Goal: Task Accomplishment & Management: Manage account settings

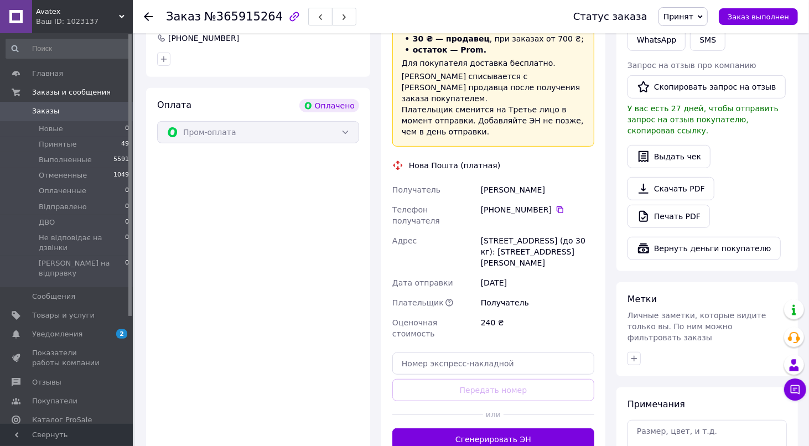
scroll to position [405, 0]
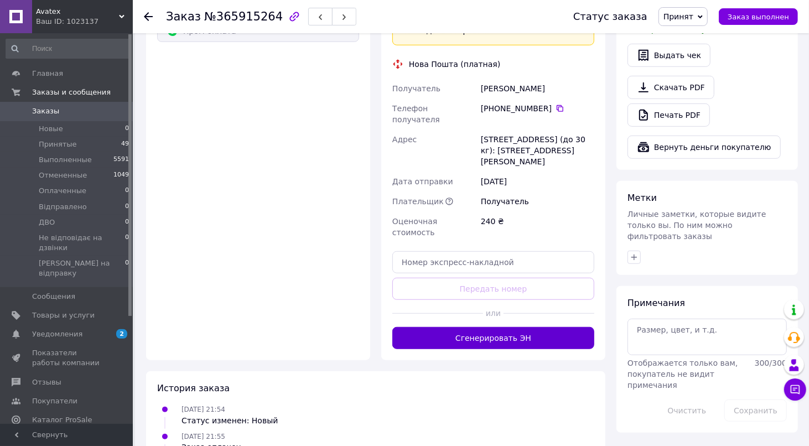
click at [539, 327] on button "Сгенерировать ЭН" at bounding box center [493, 338] width 202 height 22
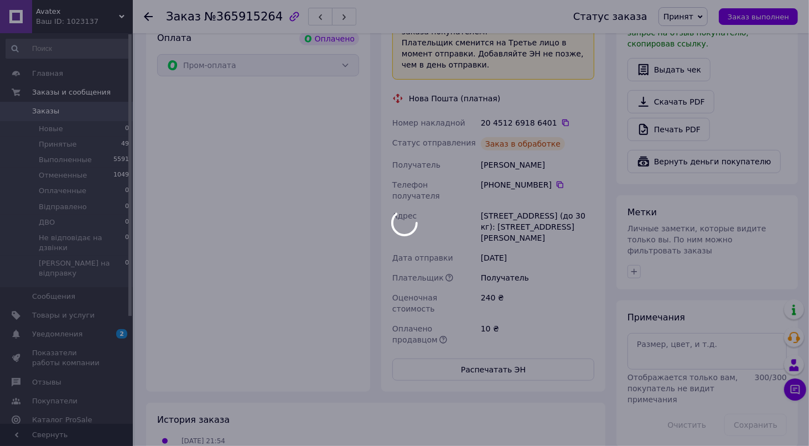
scroll to position [295, 0]
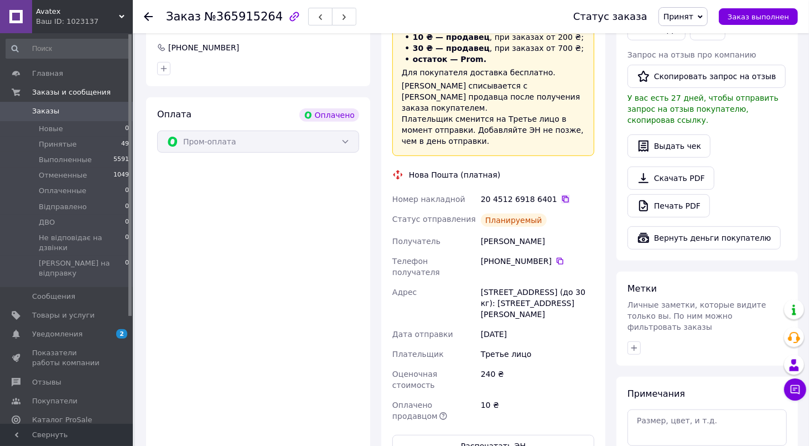
click at [561, 195] on icon at bounding box center [565, 199] width 9 height 9
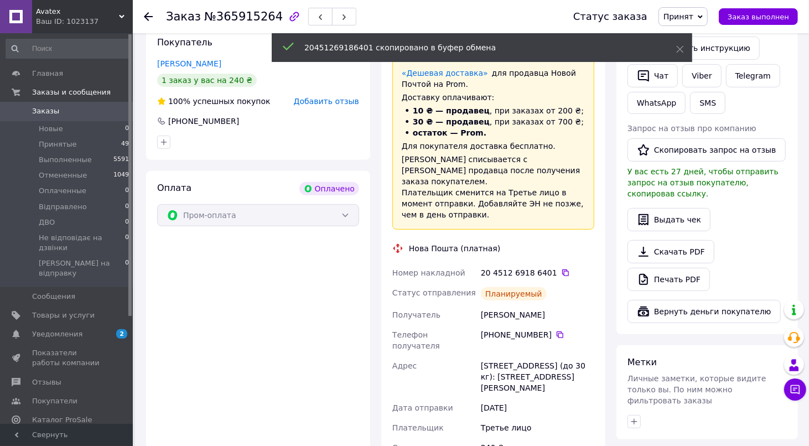
scroll to position [111, 0]
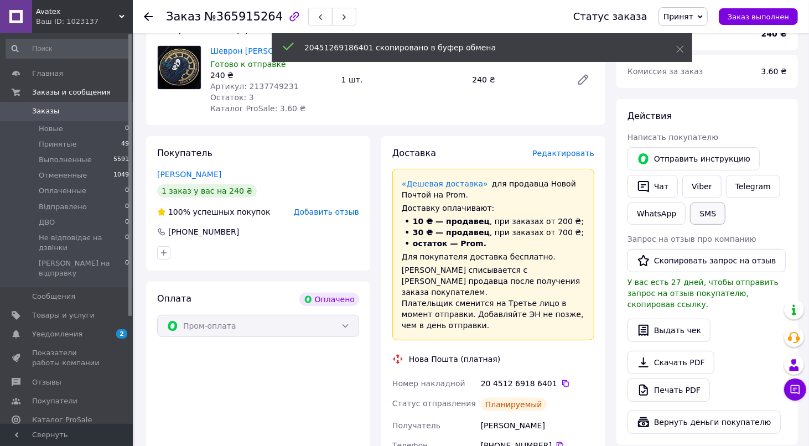
click at [710, 210] on button "SMS" at bounding box center [707, 213] width 35 height 22
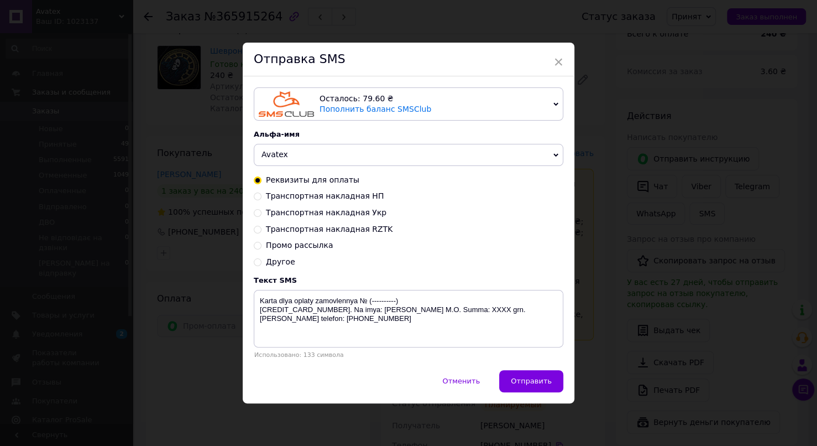
click at [349, 197] on span "Транспортная накладная НП" at bounding box center [325, 195] width 118 height 9
click at [262, 197] on input "Транспортная накладная НП" at bounding box center [258, 195] width 8 height 8
radio input "true"
radio input "false"
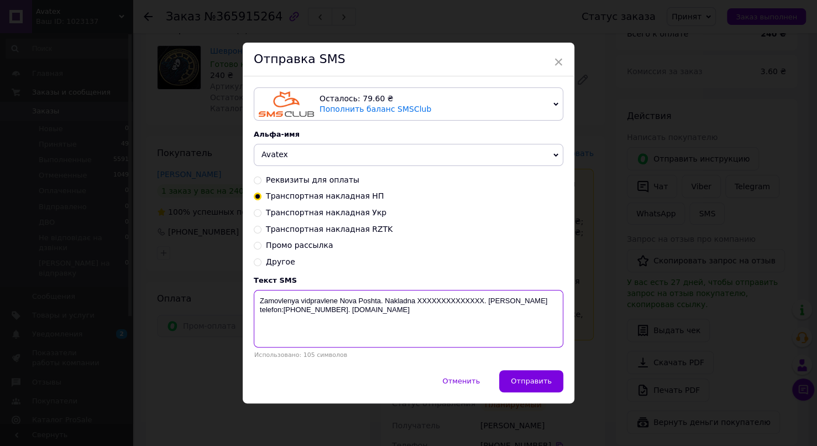
click at [450, 300] on textarea "Zamovlenya vidpravlene Nova Poshta. Nakladna XXXXXXXXXXXXXX. Nash telefon:+3809…" at bounding box center [409, 319] width 310 height 58
paste textarea "20451269186401"
type textarea "Zamovlenya vidpravlene Nova Poshta. Nakladna 20451269186401. Nash telefon:+3809…"
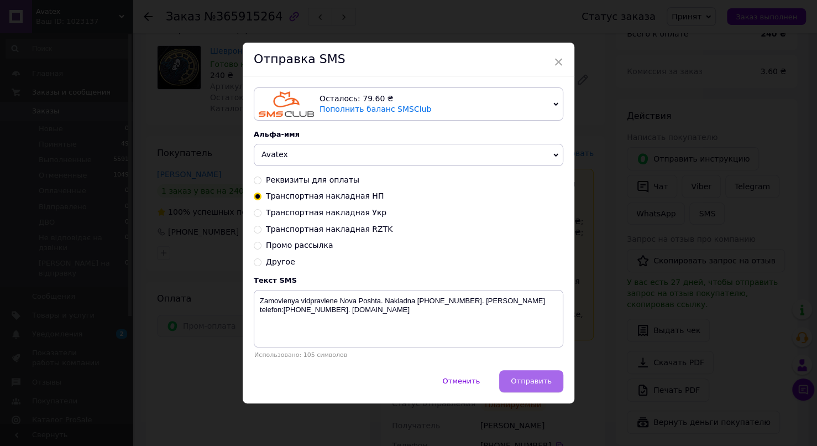
click at [540, 381] on span "Отправить" at bounding box center [531, 381] width 41 height 8
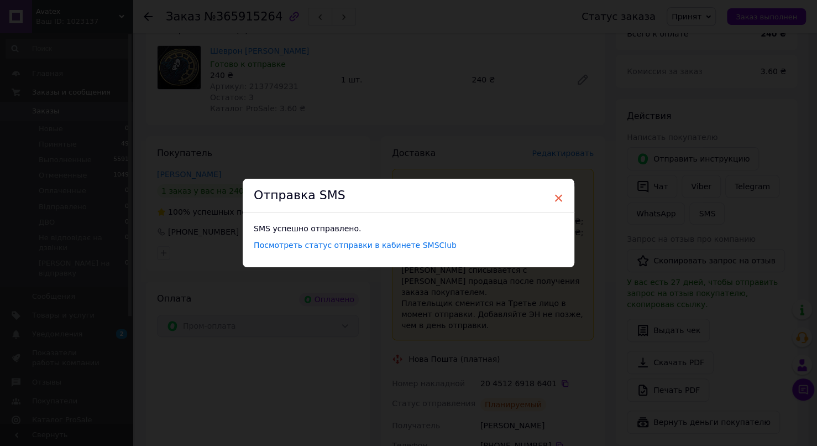
click at [556, 199] on span "×" at bounding box center [559, 198] width 10 height 19
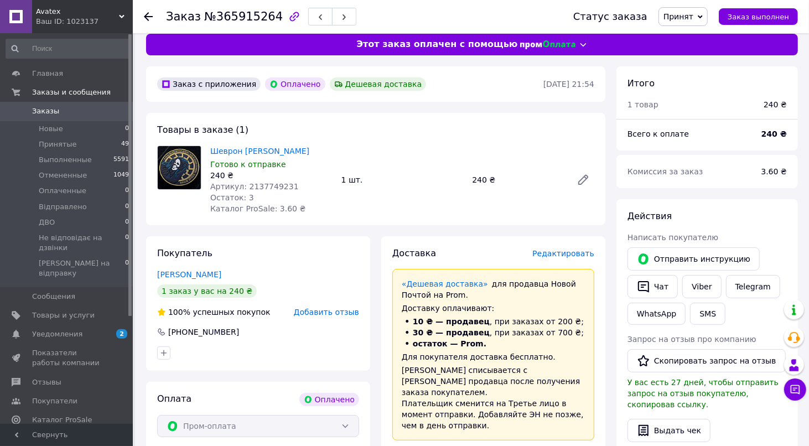
scroll to position [0, 0]
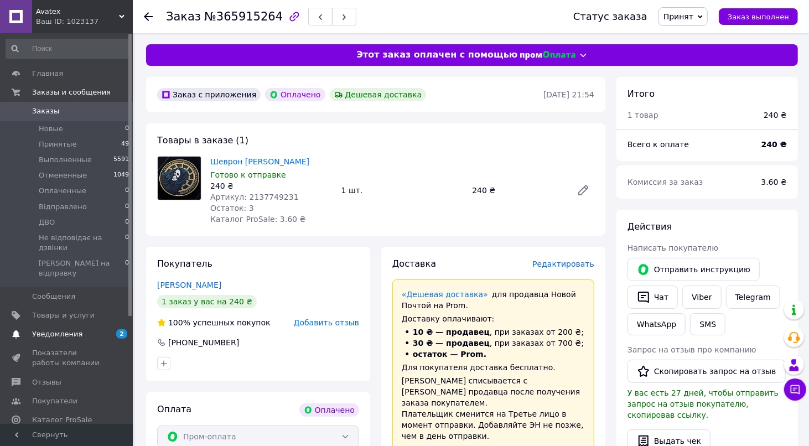
click at [81, 329] on span "Уведомления" at bounding box center [67, 334] width 70 height 10
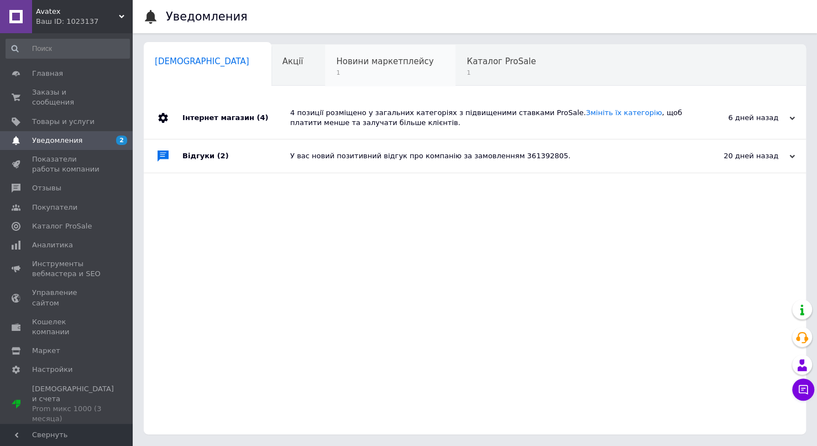
click at [336, 56] on span "Новини маркетплейсу" at bounding box center [384, 61] width 97 height 10
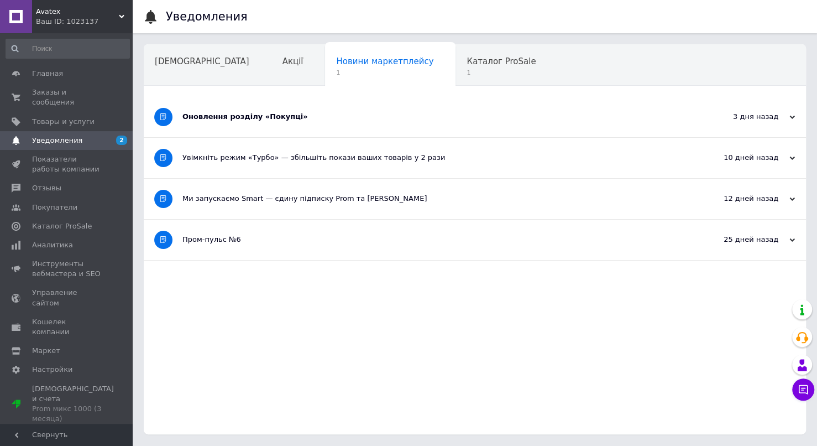
click at [264, 114] on div "Оновлення розділу «Покупці»" at bounding box center [434, 117] width 502 height 10
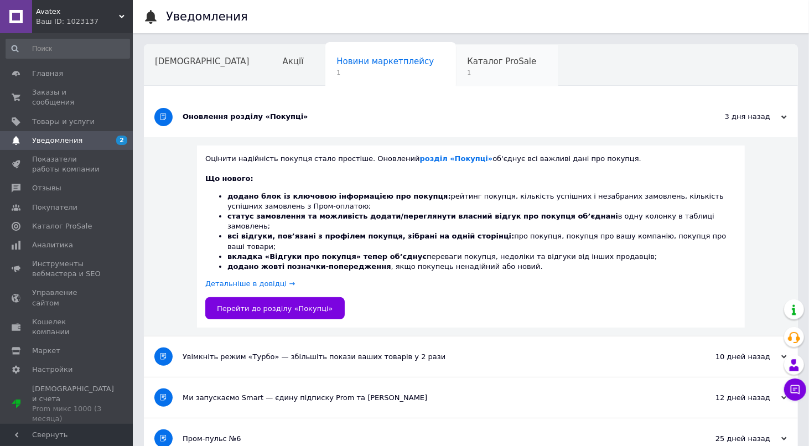
click at [456, 79] on div "Каталог ProSale 1" at bounding box center [507, 66] width 102 height 42
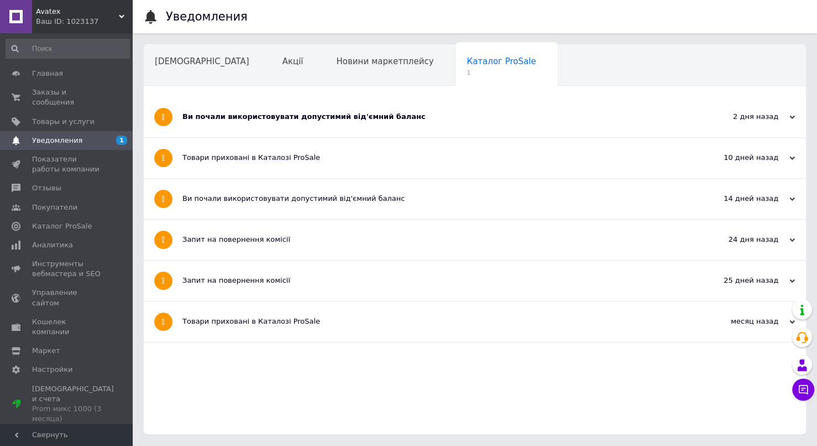
click at [350, 118] on div "Ви почали використовувати допустимий від'ємний баланс" at bounding box center [434, 117] width 502 height 10
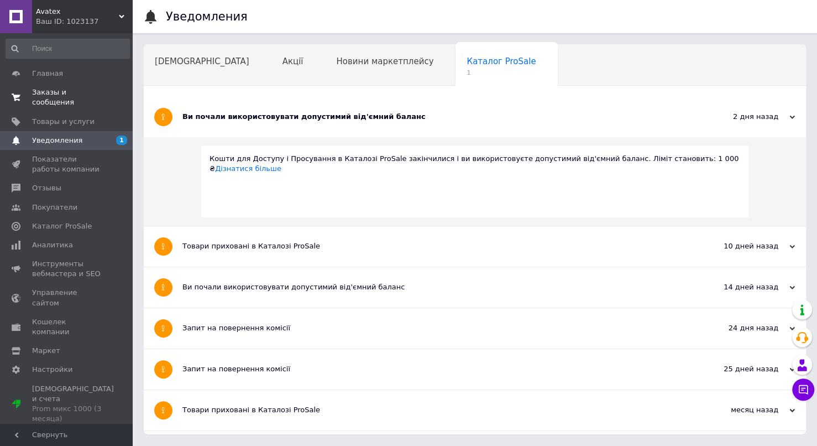
click at [62, 89] on span "Заказы и сообщения" at bounding box center [67, 97] width 70 height 20
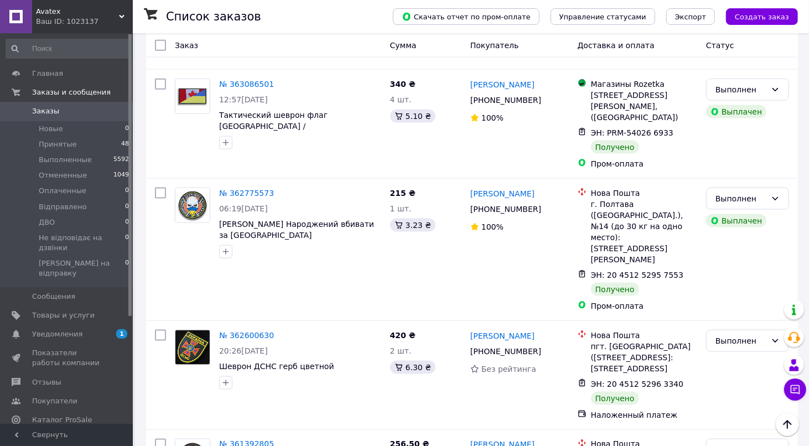
scroll to position [885, 0]
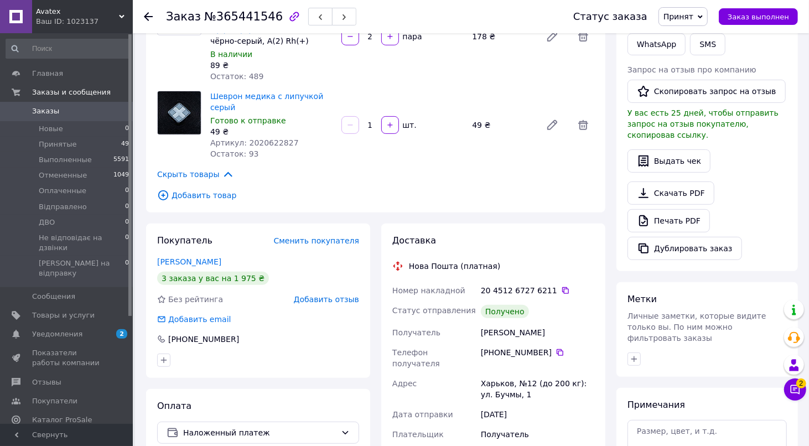
scroll to position [258, 0]
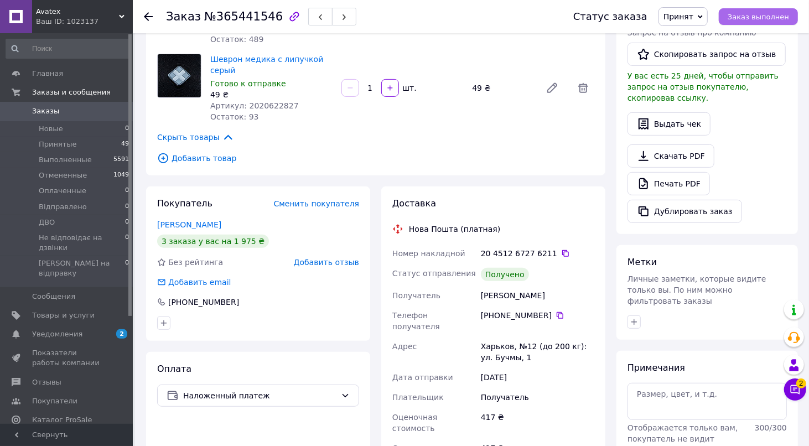
click at [771, 17] on span "Заказ выполнен" at bounding box center [757, 17] width 61 height 8
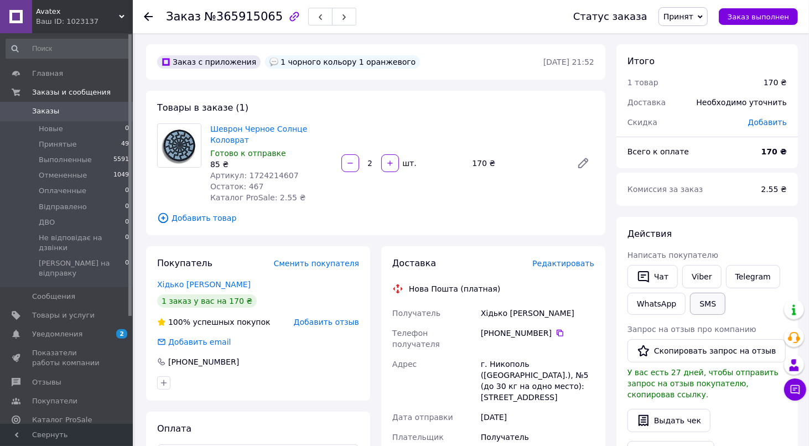
click at [705, 301] on button "SMS" at bounding box center [707, 304] width 35 height 22
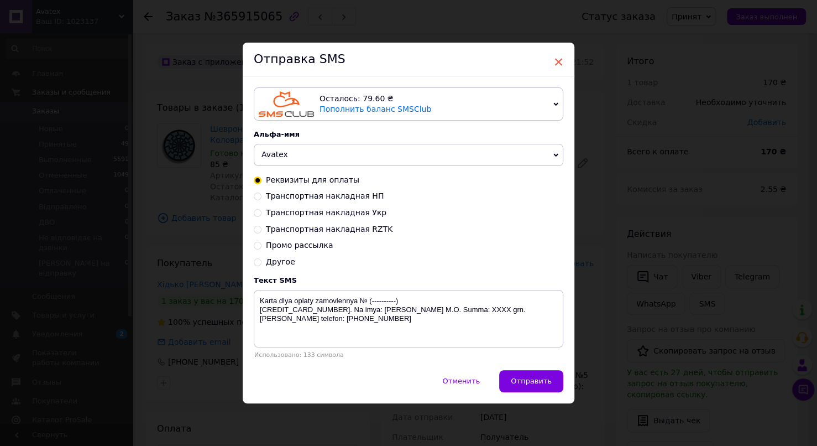
click at [561, 61] on span "×" at bounding box center [559, 62] width 10 height 19
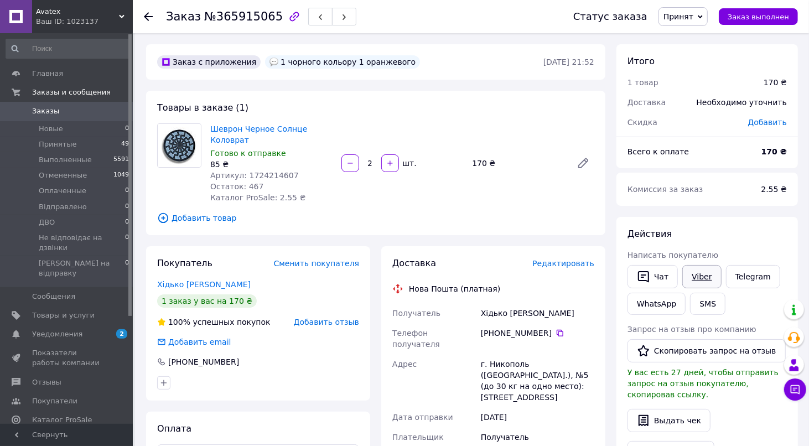
click at [691, 267] on link "Viber" at bounding box center [701, 276] width 39 height 23
click at [236, 13] on span "№365915065" at bounding box center [243, 16] width 79 height 13
copy span "365915065"
drag, startPoint x: 247, startPoint y: 140, endPoint x: 210, endPoint y: 131, distance: 38.2
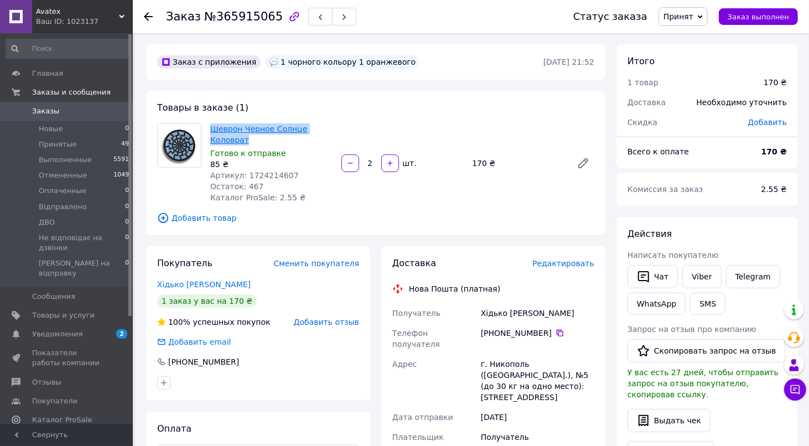
click at [210, 131] on span "Шеврон Черное Солнце Коловрат" at bounding box center [271, 134] width 122 height 22
copy link "Шеврон Черное Солнце Коловрат"
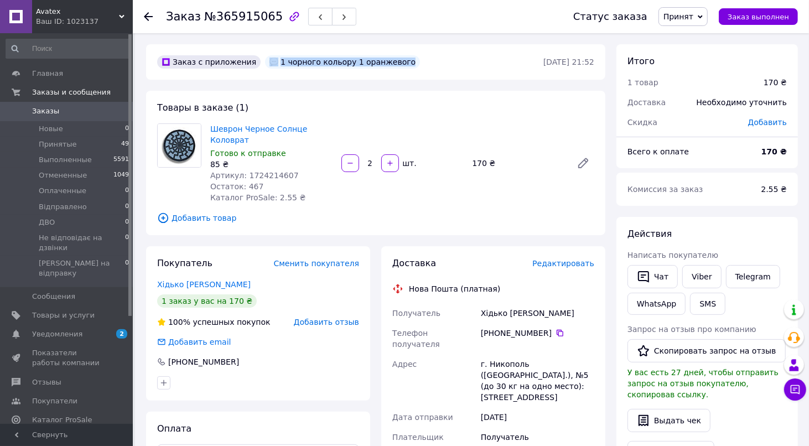
drag, startPoint x: 389, startPoint y: 62, endPoint x: 396, endPoint y: 66, distance: 7.9
click at [396, 66] on div "Заказ с приложения 1 чорного кольору 1 оранжевого" at bounding box center [349, 62] width 388 height 18
copy div "1 чорного кольору 1 оранжевого"
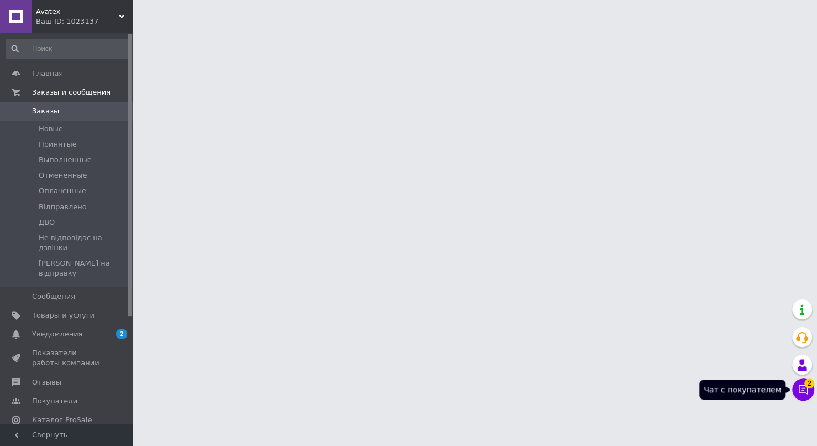
click at [805, 391] on button "Чат с покупателем 2" at bounding box center [804, 389] width 22 height 22
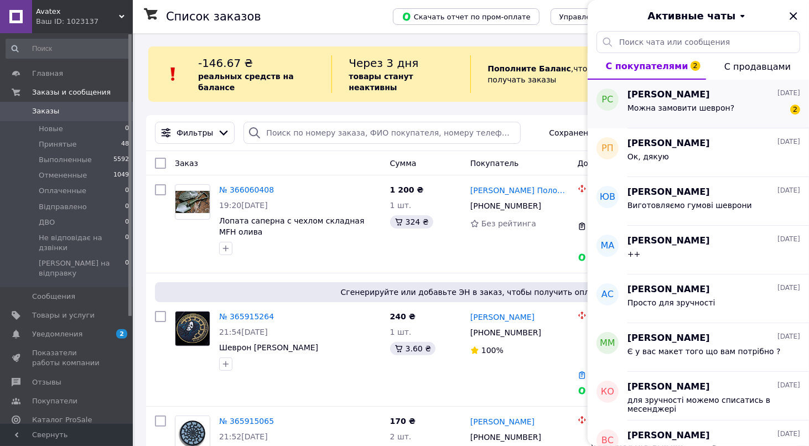
click at [721, 104] on span "Можна замовити шеврон?" at bounding box center [680, 107] width 107 height 9
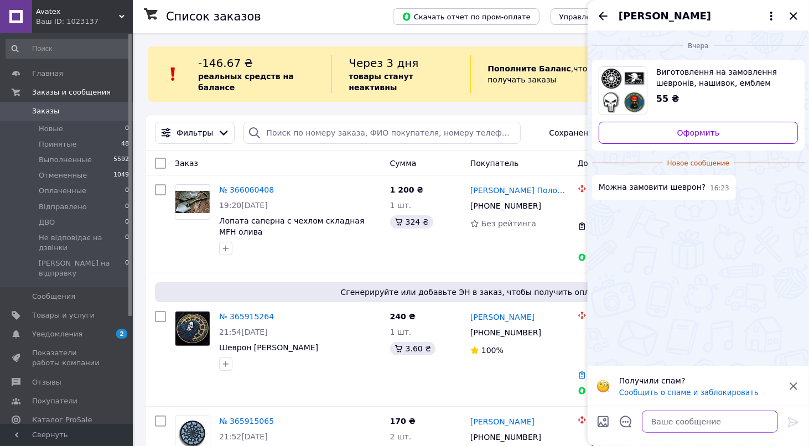
click at [696, 421] on textarea at bounding box center [710, 421] width 136 height 22
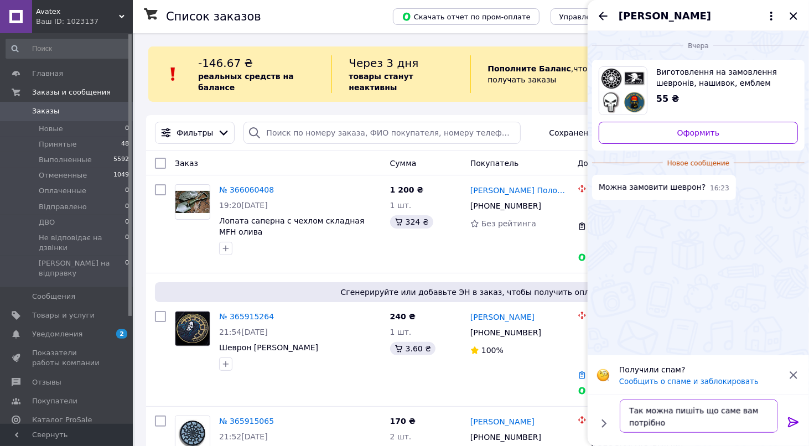
type textarea "Так можна пишіть що саме вам потрібно"
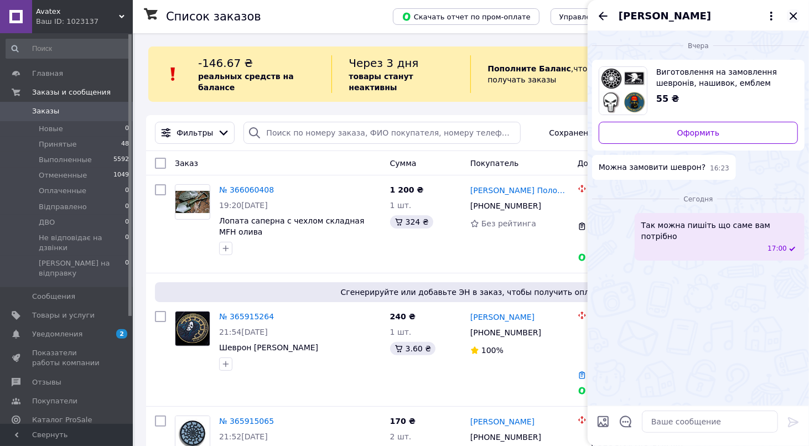
click at [795, 14] on icon "Закрыть" at bounding box center [792, 15] width 7 height 7
